Goal: Find contact information: Find contact information

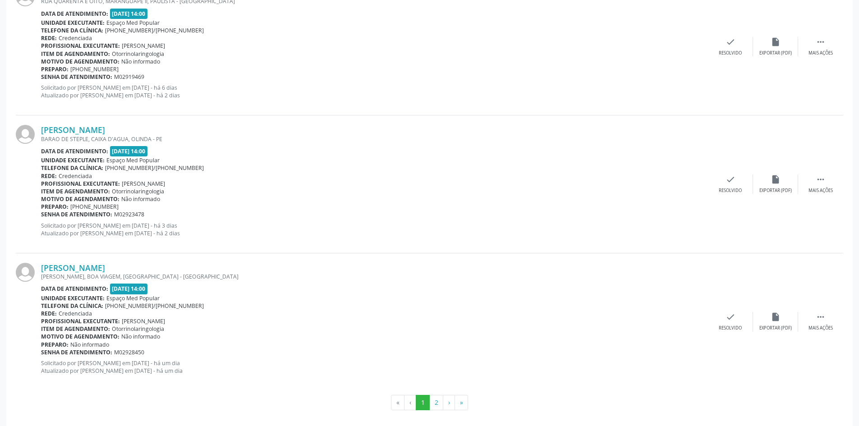
scroll to position [1951, 0]
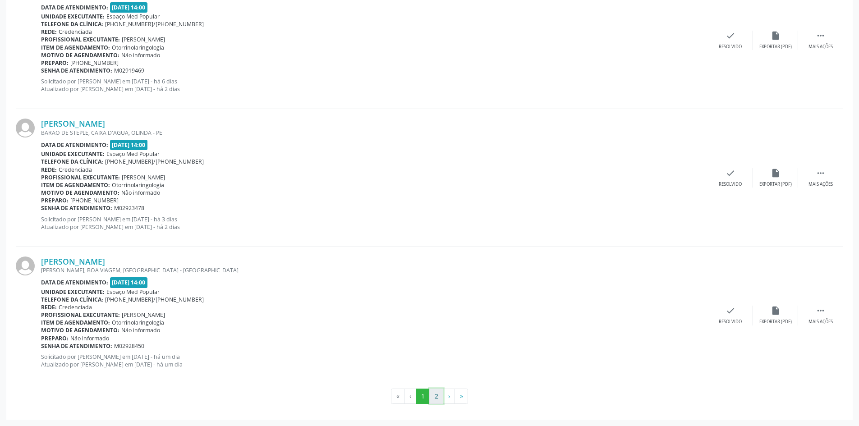
click at [434, 390] on button "2" at bounding box center [436, 396] width 14 height 15
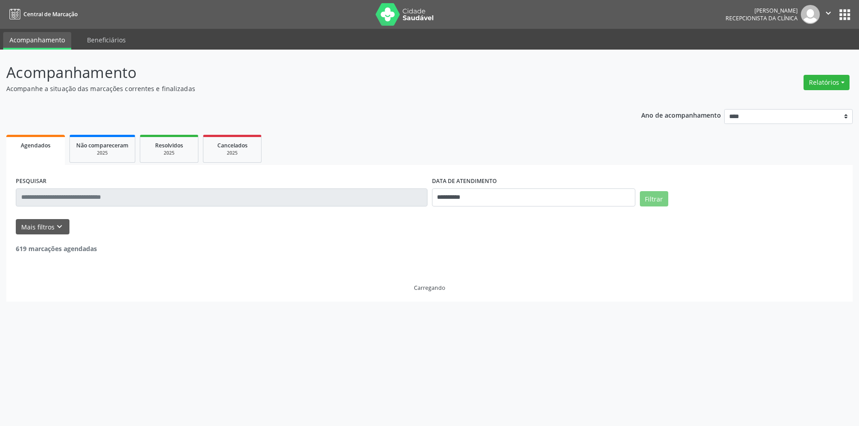
scroll to position [0, 0]
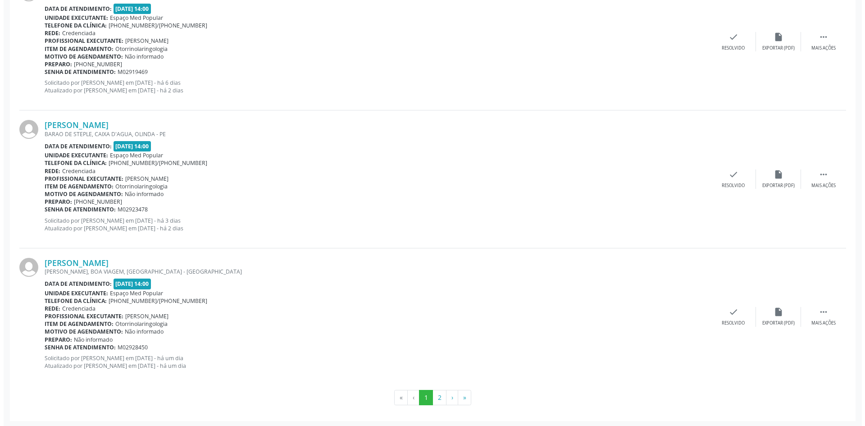
scroll to position [1951, 0]
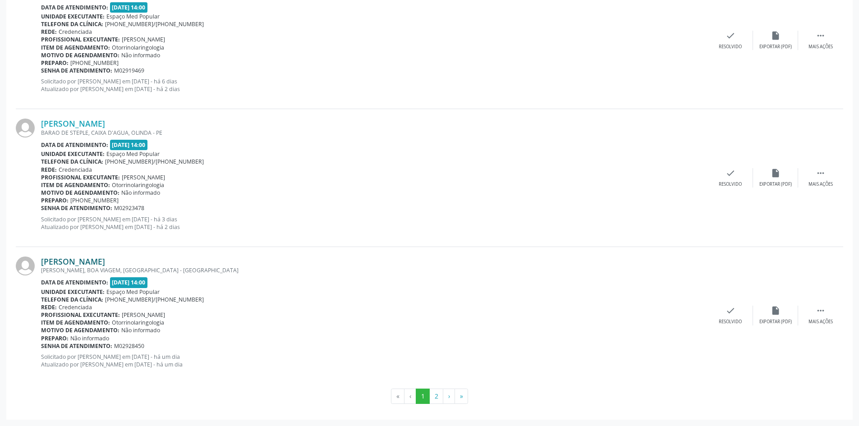
click at [88, 264] on link "[PERSON_NAME]" at bounding box center [73, 261] width 64 height 10
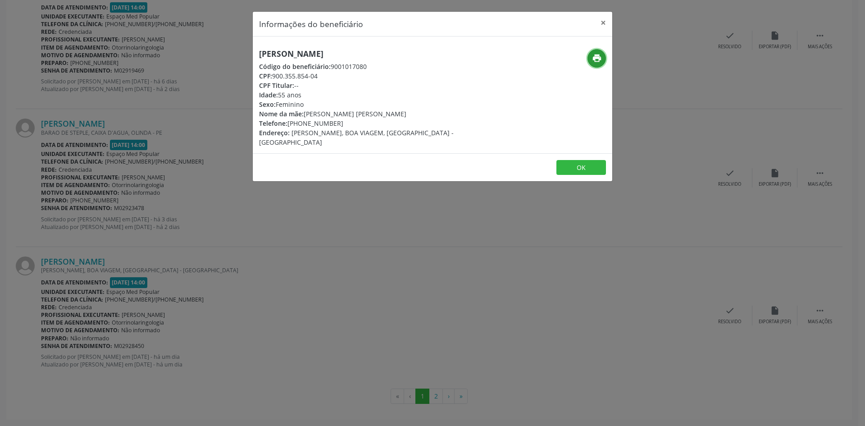
click at [594, 51] on button "print" at bounding box center [597, 58] width 18 height 18
drag, startPoint x: 341, startPoint y: 123, endPoint x: 303, endPoint y: 124, distance: 38.3
click at [303, 124] on div "Telefone: [PHONE_NUMBER]" at bounding box center [372, 123] width 227 height 9
copy div "98501-2854"
